Goal: Task Accomplishment & Management: Use online tool/utility

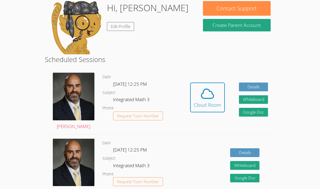
scroll to position [88, 0]
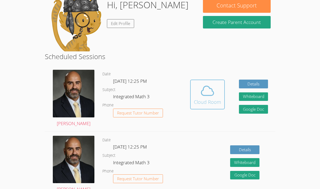
click at [209, 89] on icon at bounding box center [207, 90] width 12 height 9
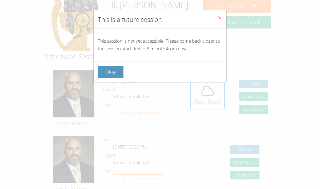
click at [203, 16] on div "This is a future session" at bounding box center [160, 19] width 133 height 18
click at [227, 17] on div "This is a future session This session is not yet accessible. Please come back c…" at bounding box center [160, 94] width 320 height 189
click at [220, 17] on icon "Close" at bounding box center [219, 17] width 5 height 5
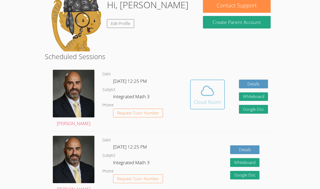
click at [205, 101] on div "Cloud Room" at bounding box center [207, 101] width 27 height 7
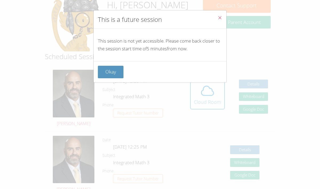
click at [113, 82] on div "This is a future session This session is not yet accessible. Please come back c…" at bounding box center [159, 46] width 133 height 73
click at [112, 73] on button "Okay" at bounding box center [111, 72] width 26 height 13
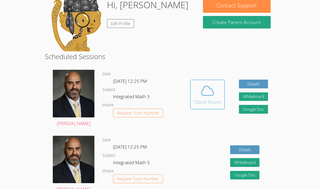
click at [220, 82] on button "Cloud Room" at bounding box center [207, 95] width 35 height 30
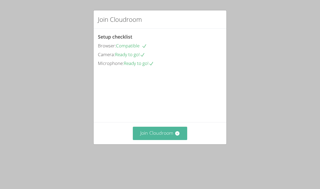
click at [161, 140] on button "Join Cloudroom" at bounding box center [160, 133] width 55 height 13
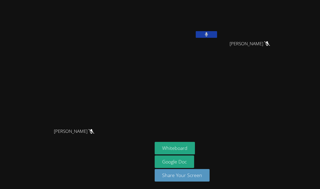
click at [217, 35] on button at bounding box center [206, 34] width 21 height 7
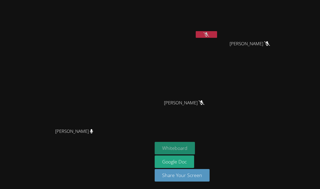
click at [195, 149] on button "Whiteboard" at bounding box center [175, 148] width 40 height 13
